Goal: Task Accomplishment & Management: Use online tool/utility

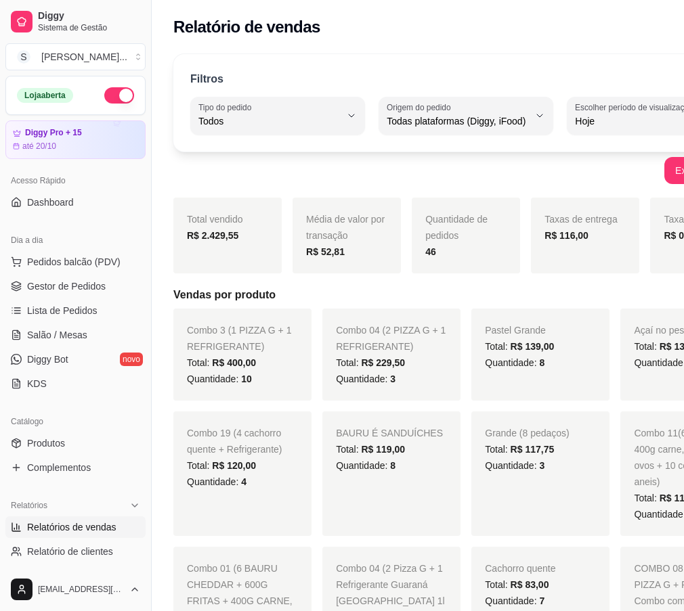
select select "ALL"
select select "0"
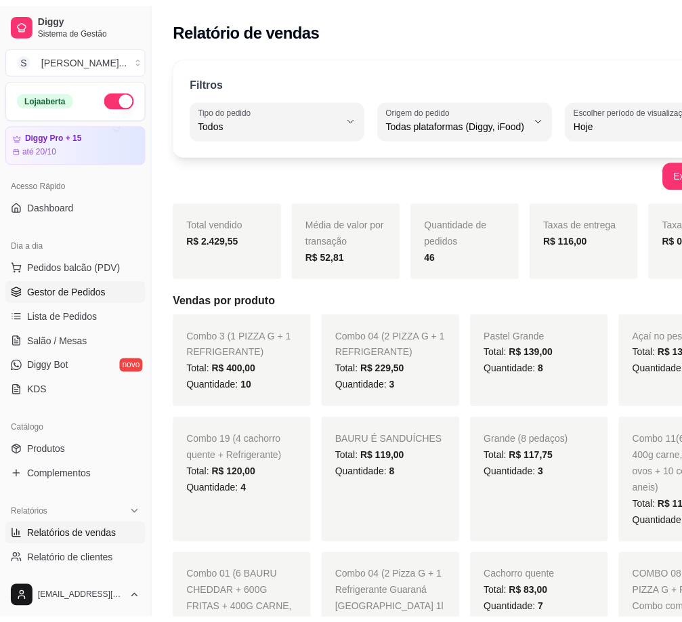
scroll to position [135, 0]
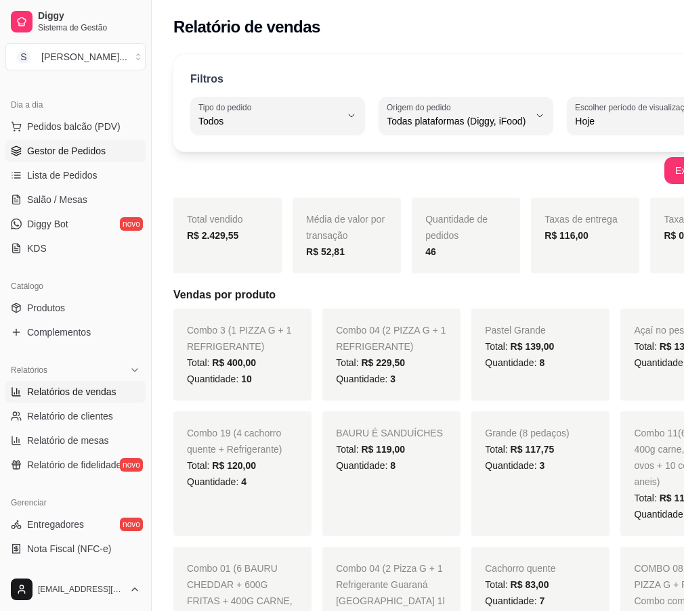
click at [81, 152] on span "Gestor de Pedidos" at bounding box center [66, 151] width 79 height 14
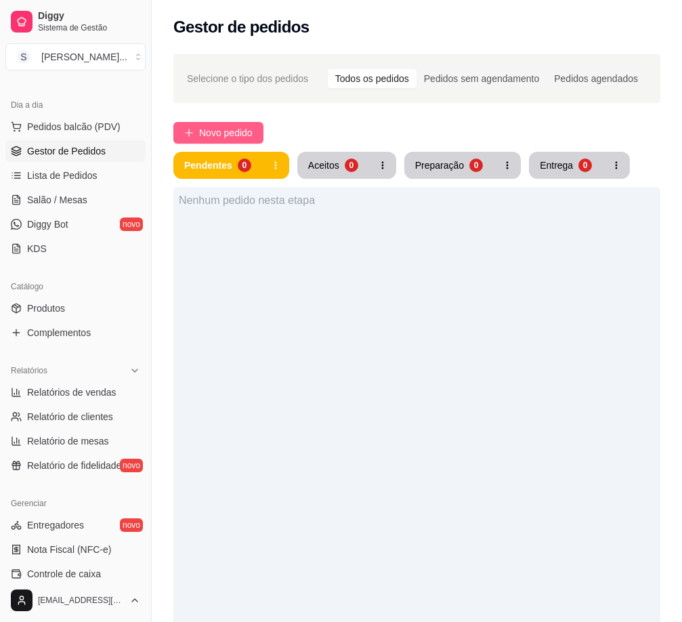
click at [238, 128] on span "Novo pedido" at bounding box center [225, 132] width 53 height 15
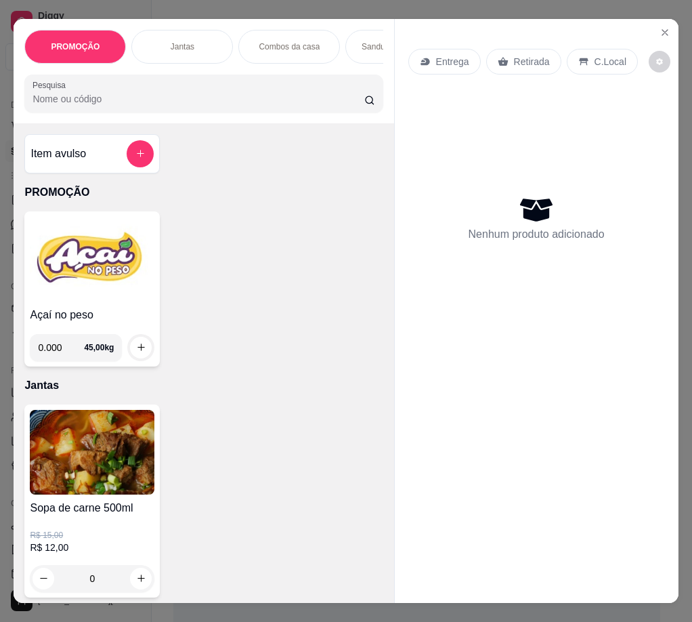
click at [438, 49] on div "Entrega" at bounding box center [444, 62] width 72 height 26
click at [104, 284] on img at bounding box center [92, 259] width 125 height 85
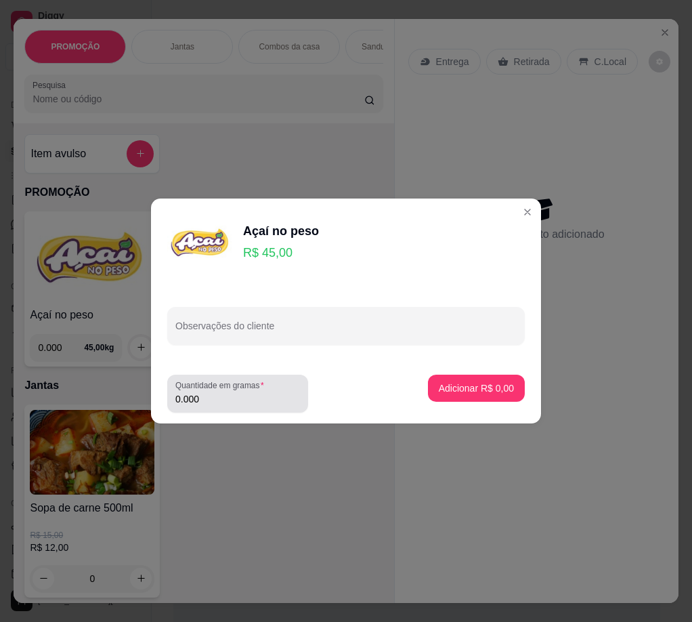
click at [279, 400] on input "0.000" at bounding box center [237, 399] width 125 height 14
type input "0.352"
click at [466, 390] on p "Adicionar R$ 15,84" at bounding box center [473, 388] width 81 height 14
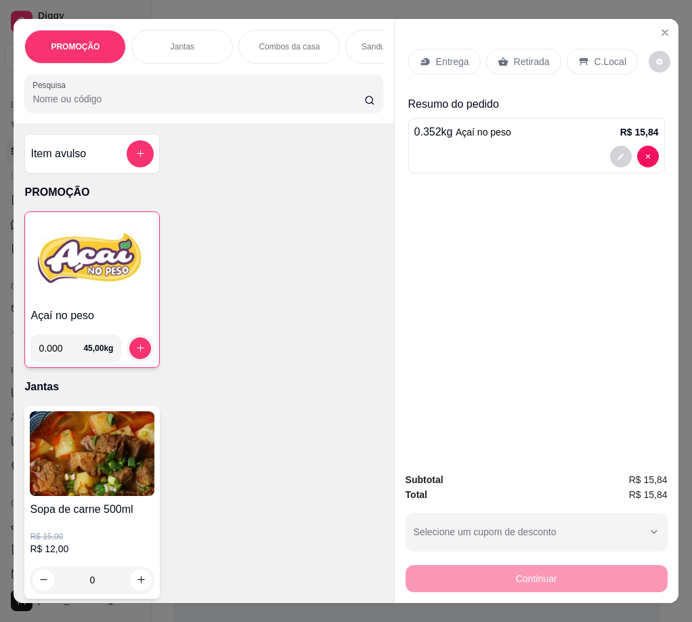
click at [523, 58] on p "Retirada" at bounding box center [532, 62] width 36 height 14
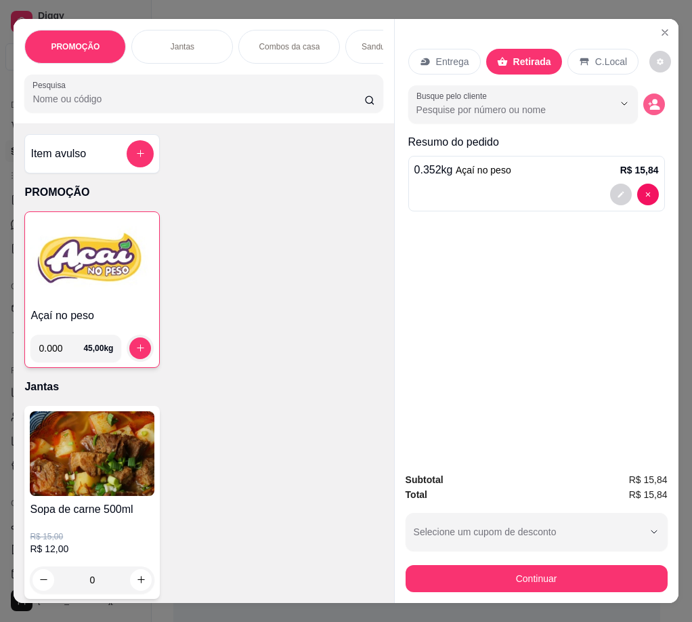
click at [648, 102] on icon "decrease-product-quantity" at bounding box center [654, 104] width 12 height 12
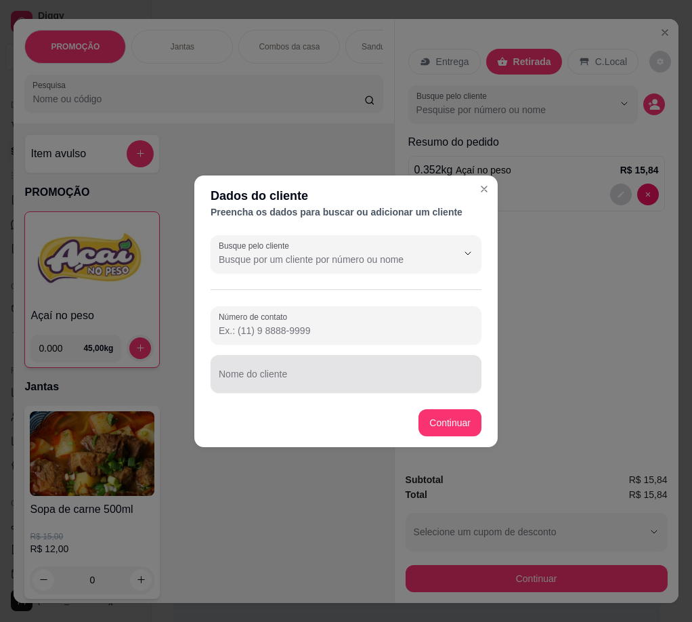
click at [364, 366] on div at bounding box center [346, 373] width 255 height 27
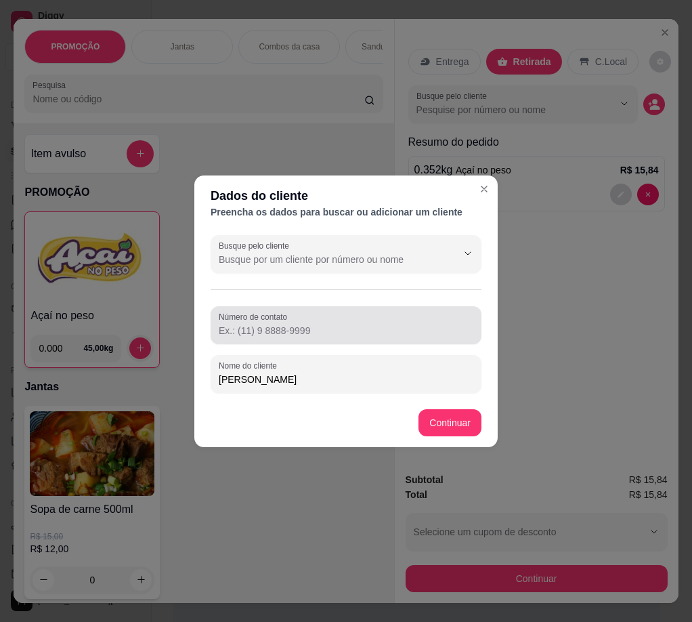
type input "[PERSON_NAME]"
click at [320, 328] on input "Número de contato" at bounding box center [346, 331] width 255 height 14
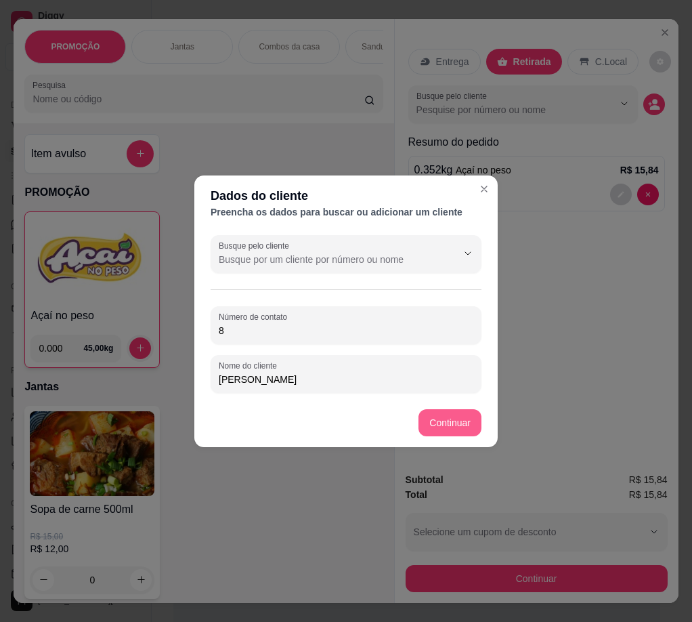
type input "8"
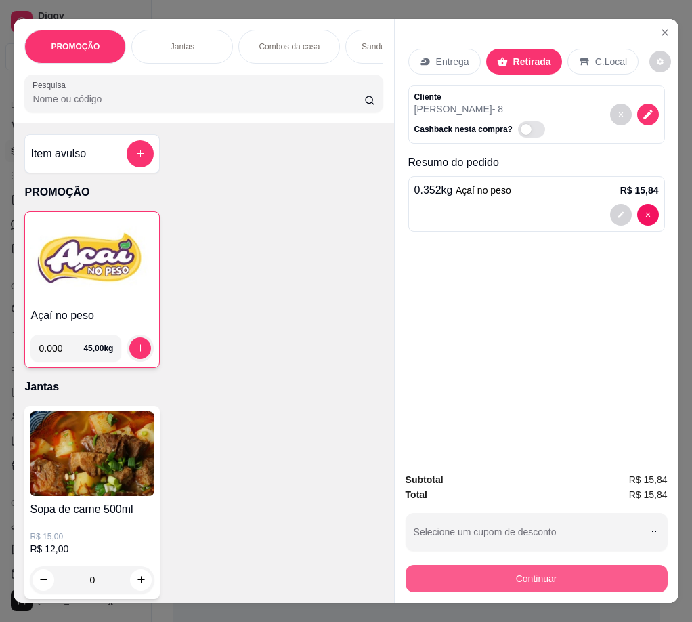
click at [563, 572] on button "Continuar" at bounding box center [537, 578] width 262 height 27
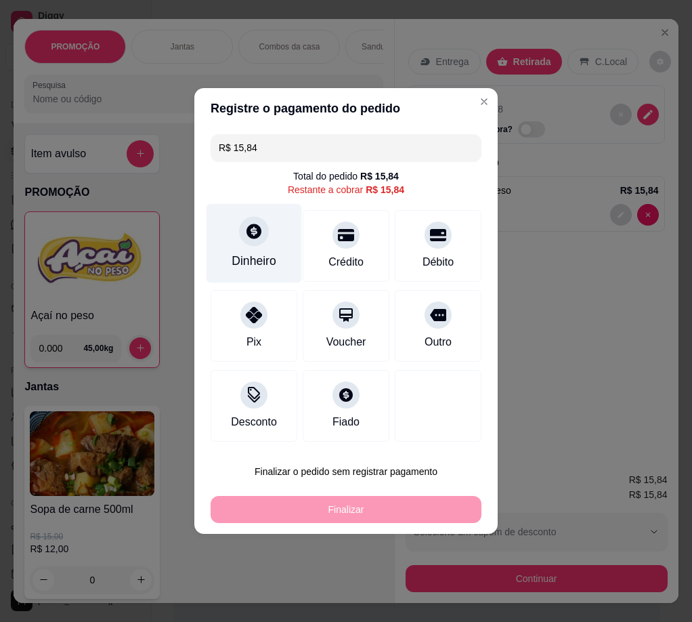
click at [276, 254] on div "Dinheiro" at bounding box center [254, 243] width 95 height 79
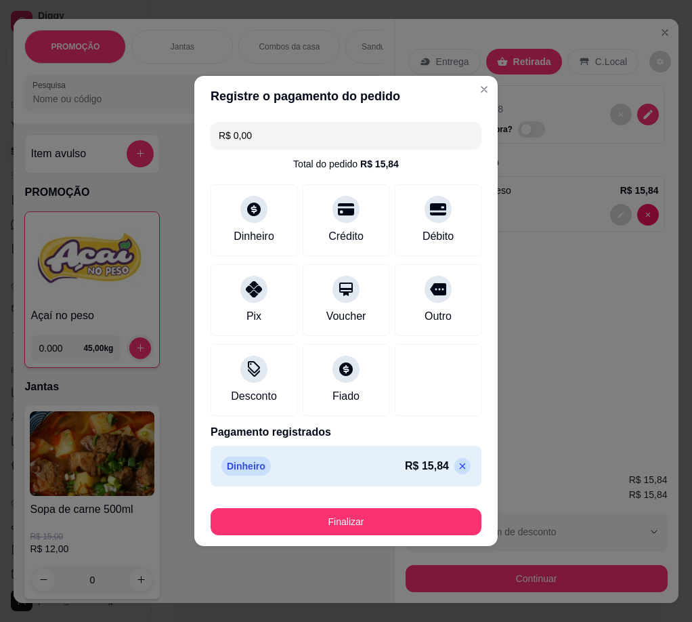
click at [416, 516] on button "Finalizar" at bounding box center [346, 521] width 271 height 27
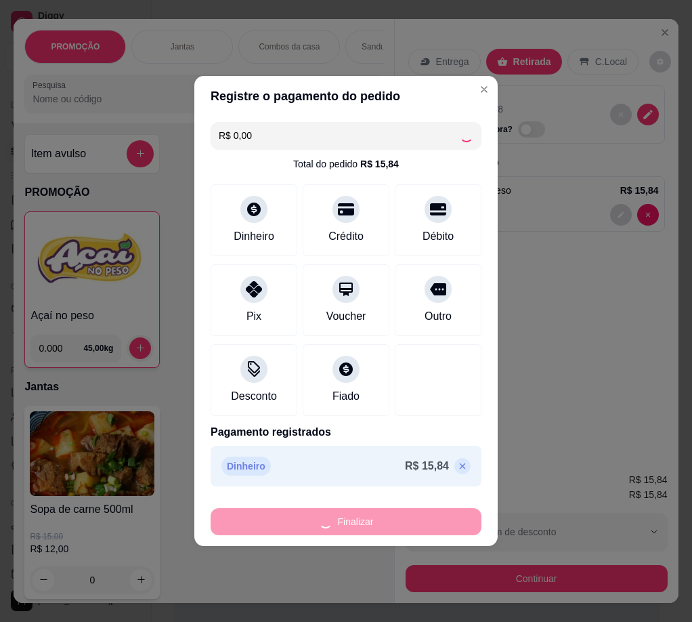
type input "-R$ 15,84"
